Goal: Task Accomplishment & Management: Use online tool/utility

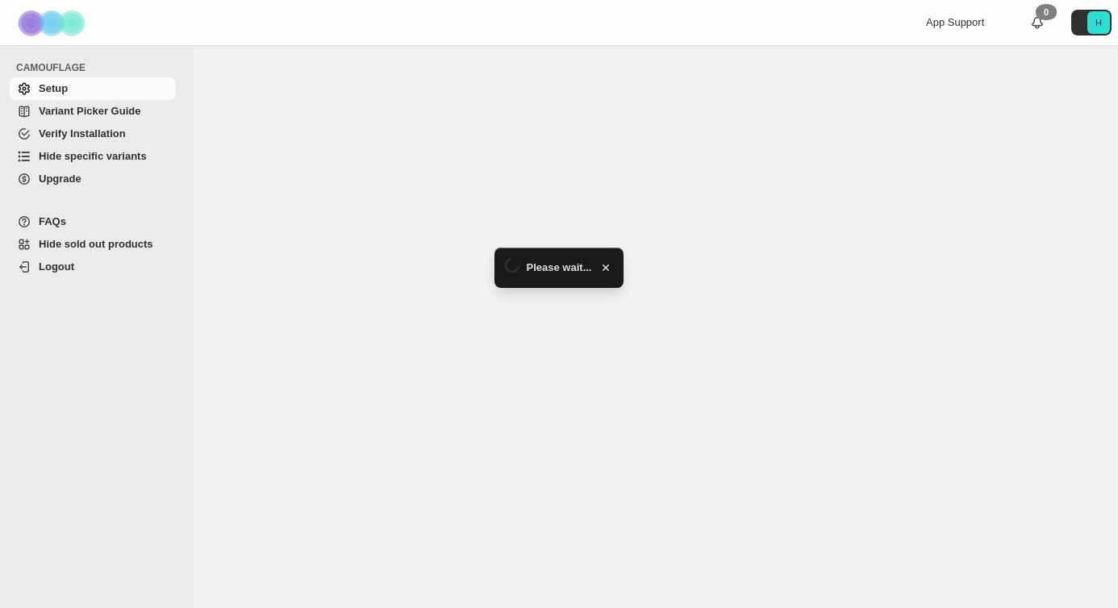
select select "**********"
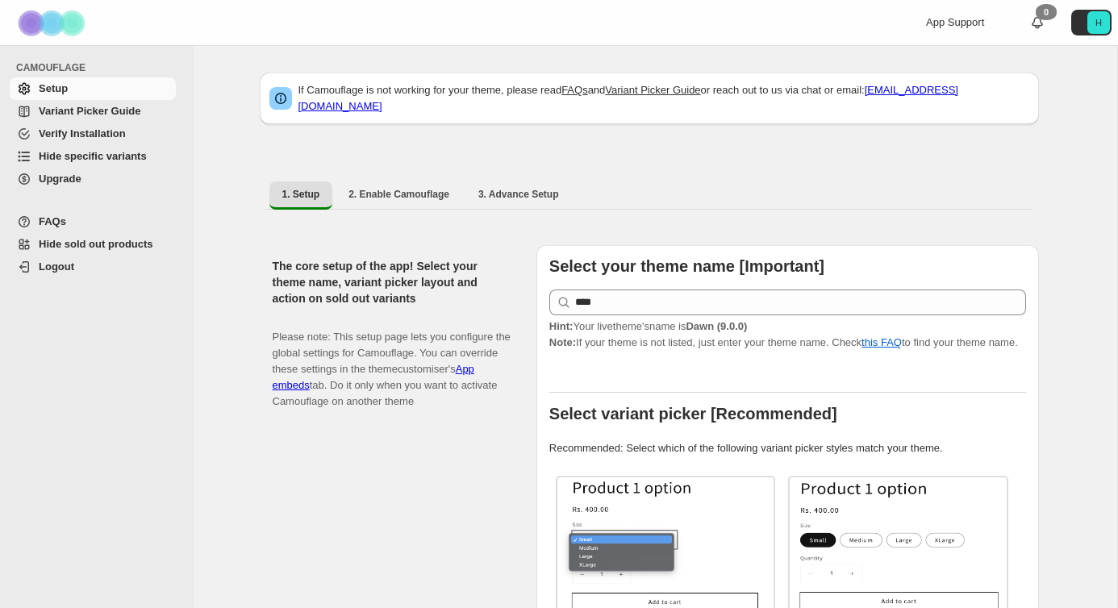
click at [98, 157] on span "Hide specific variants" at bounding box center [93, 156] width 108 height 12
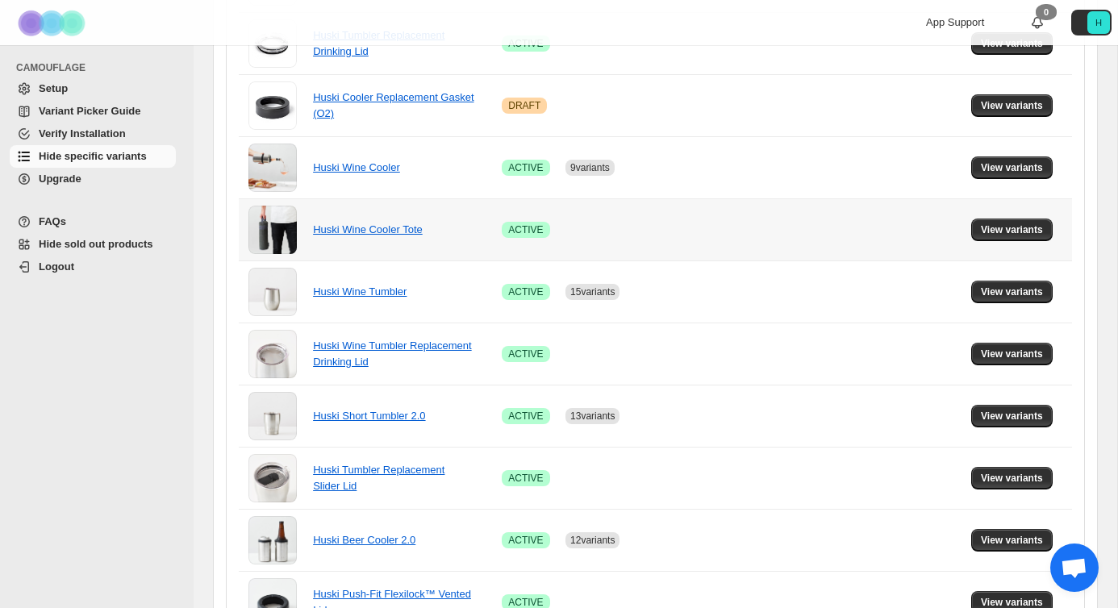
scroll to position [844, 0]
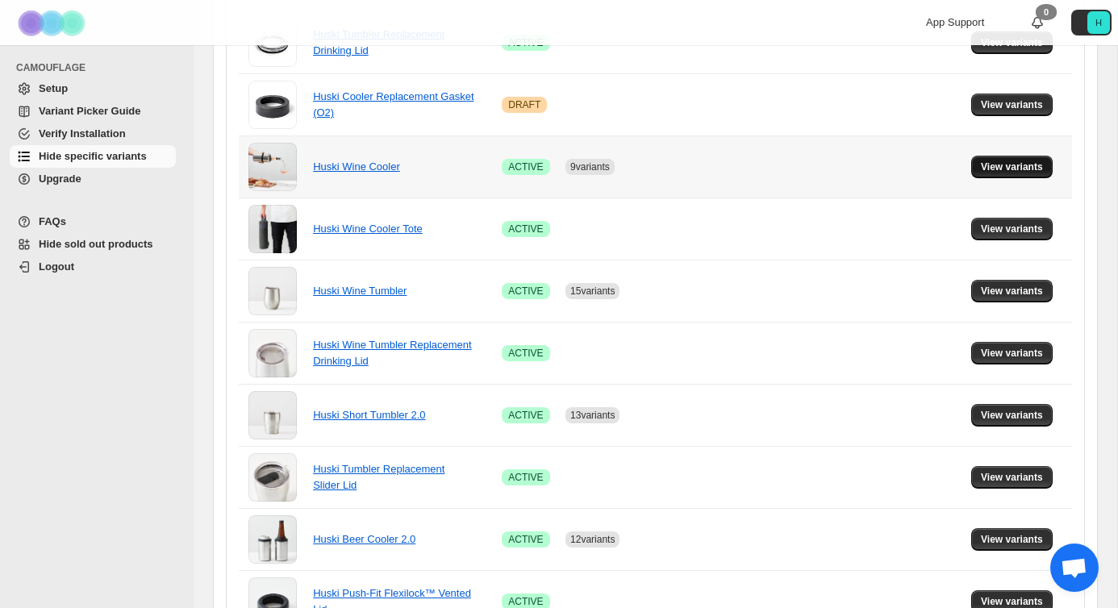
click at [973, 164] on button "View variants" at bounding box center [1011, 167] width 81 height 23
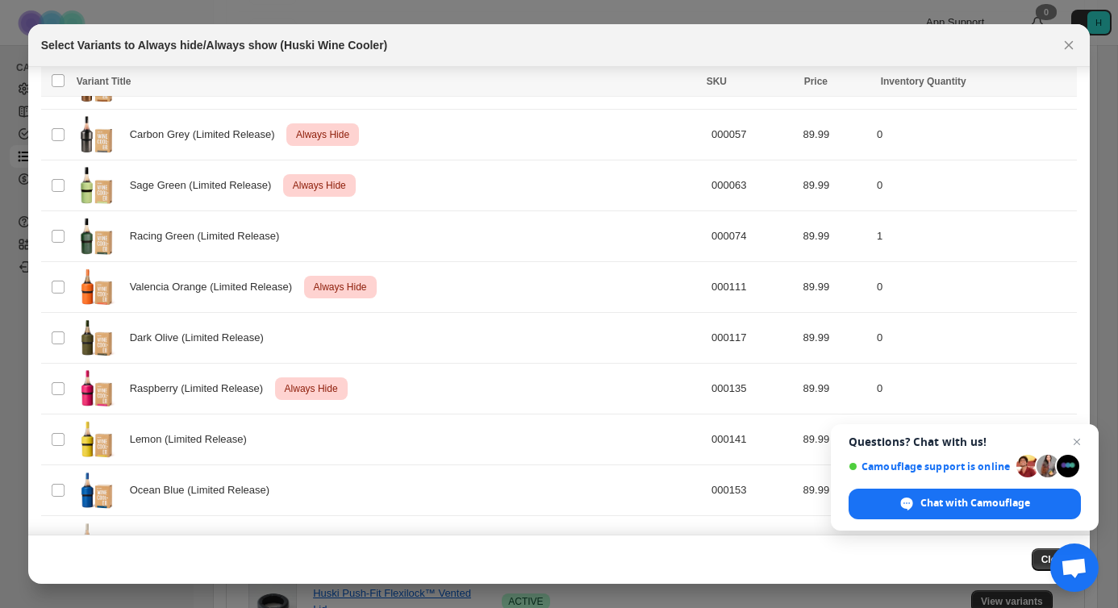
scroll to position [645, 0]
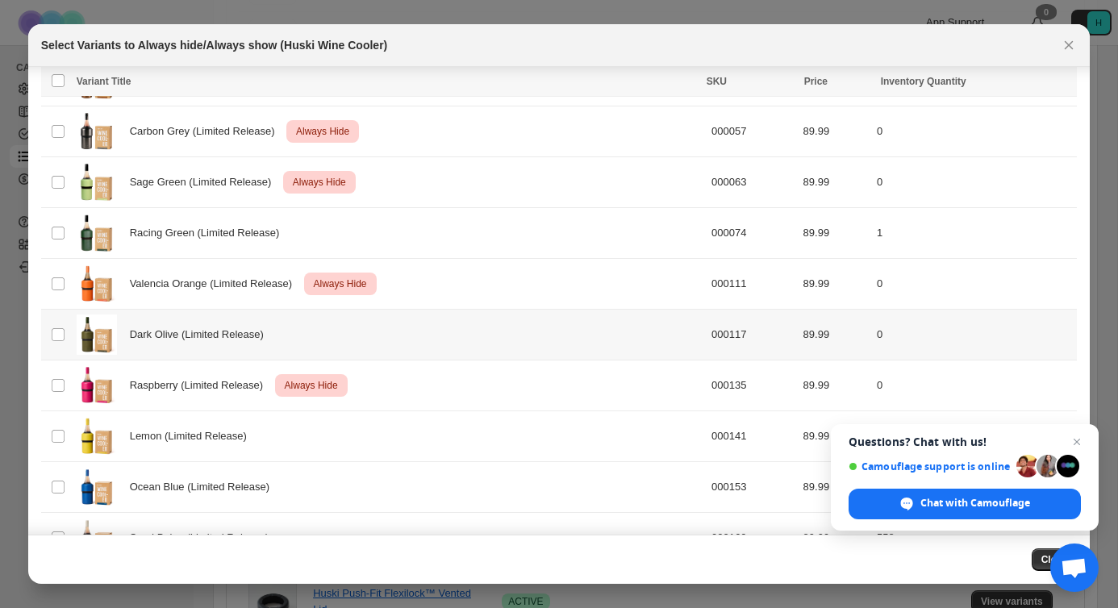
click at [60, 342] on td "Select product variant" at bounding box center [56, 335] width 31 height 51
click at [724, 86] on span "Always hide" at bounding box center [715, 83] width 56 height 13
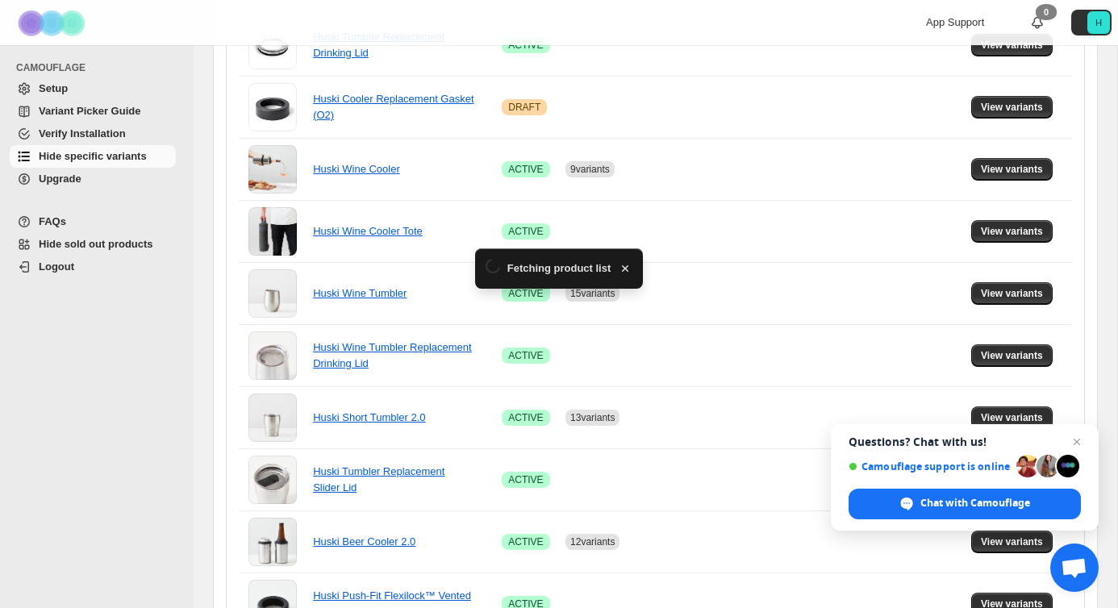
scroll to position [844, 0]
